Goal: Navigation & Orientation: Find specific page/section

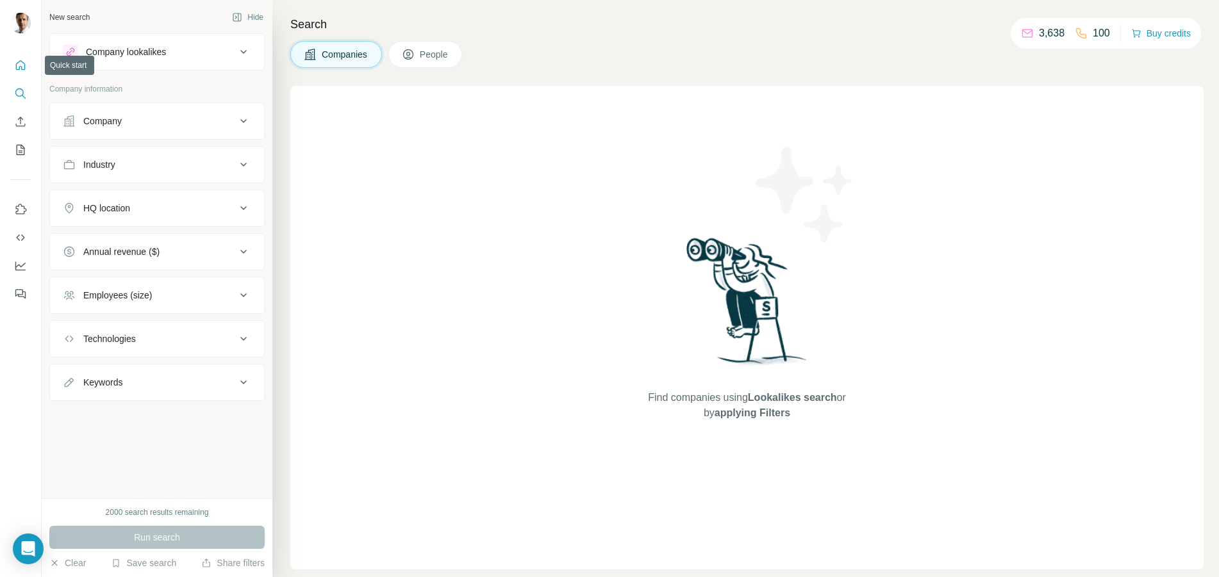
drag, startPoint x: 19, startPoint y: 68, endPoint x: 21, endPoint y: 47, distance: 20.6
click at [21, 47] on div at bounding box center [20, 176] width 41 height 260
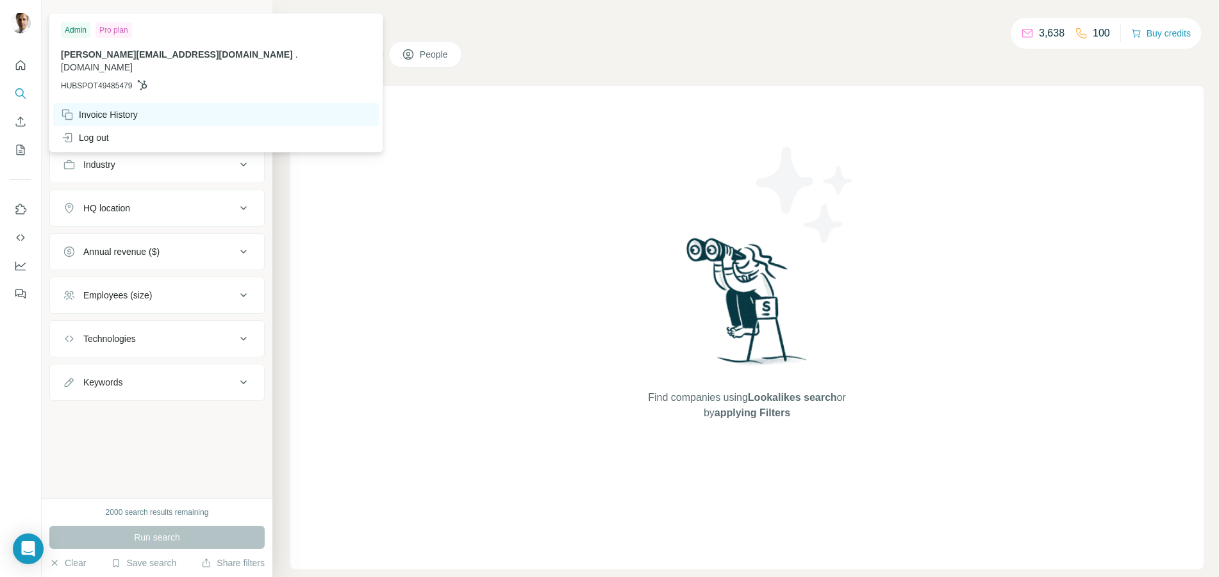
click at [116, 108] on div "Invoice History" at bounding box center [99, 114] width 77 height 13
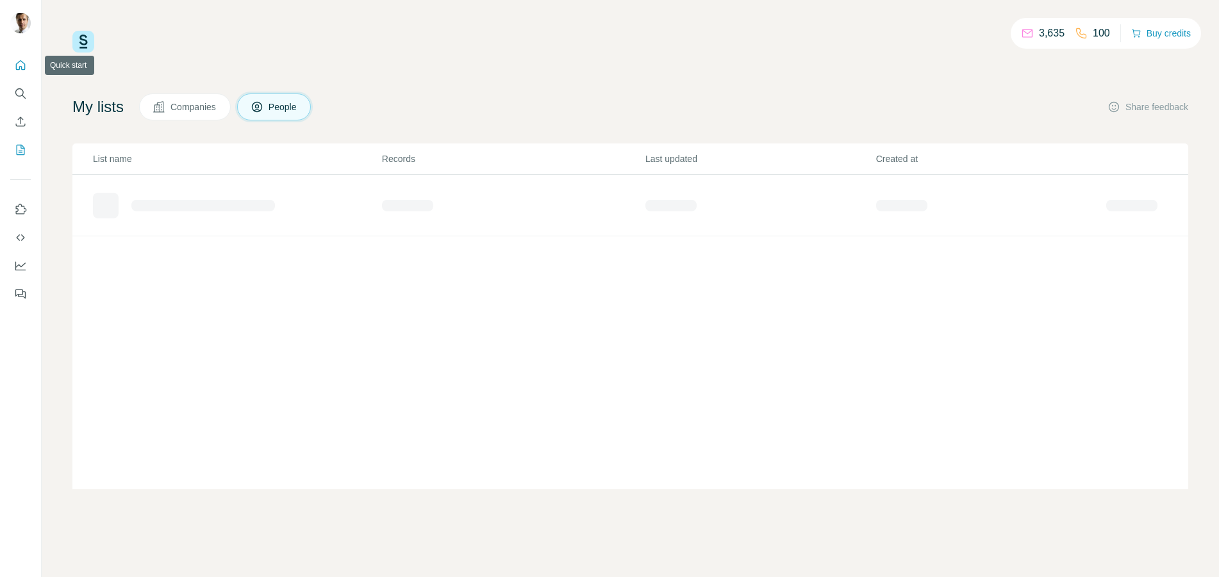
click at [20, 62] on icon "Quick start" at bounding box center [21, 65] width 10 height 10
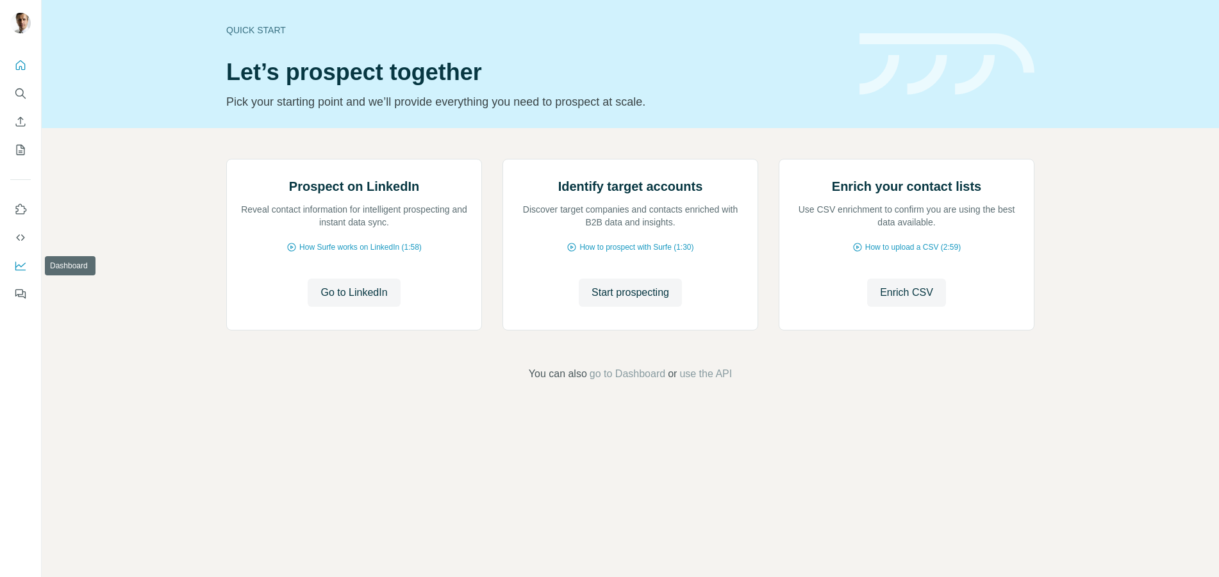
click at [22, 269] on icon "Dashboard" at bounding box center [20, 266] width 13 height 13
